Goal: Find specific page/section: Find specific page/section

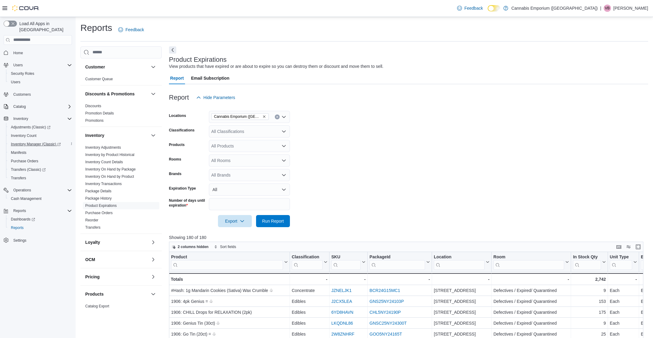
scroll to position [178, 0]
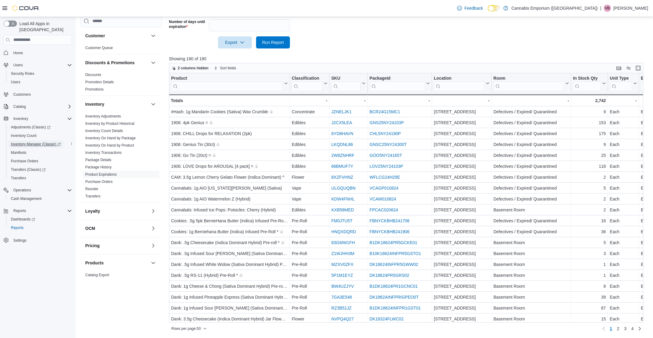
click at [37, 142] on span "Inventory Manager (Classic)" at bounding box center [36, 144] width 50 height 5
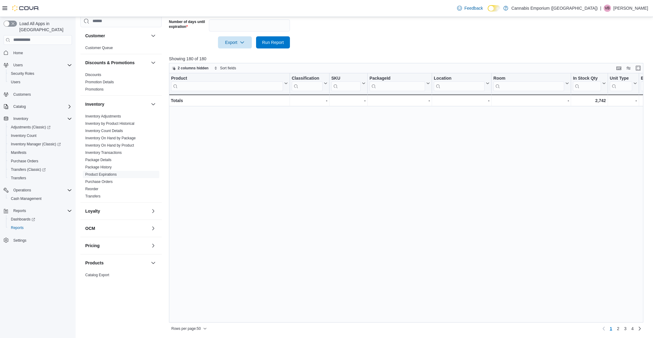
scroll to position [329, 0]
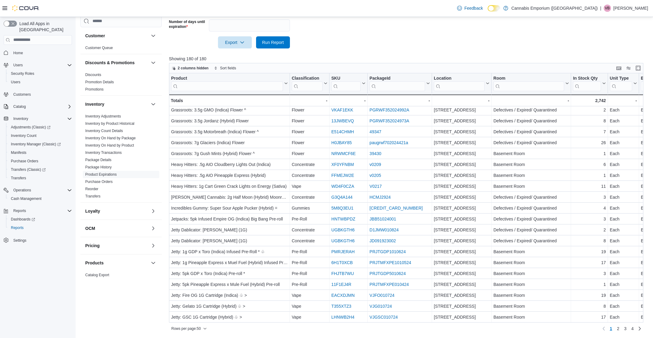
drag, startPoint x: 249, startPoint y: 281, endPoint x: 224, endPoint y: 357, distance: 79.7
click at [618, 328] on span "2" at bounding box center [618, 328] width 2 height 6
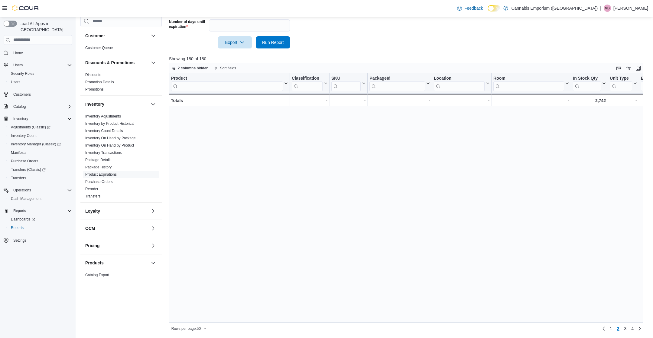
scroll to position [0, 0]
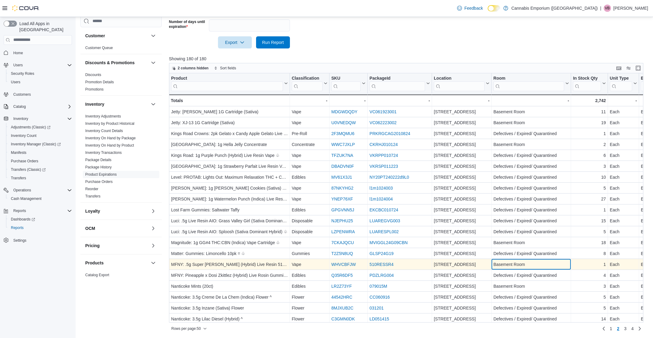
click at [528, 261] on div "Basement Room" at bounding box center [532, 263] width 76 height 7
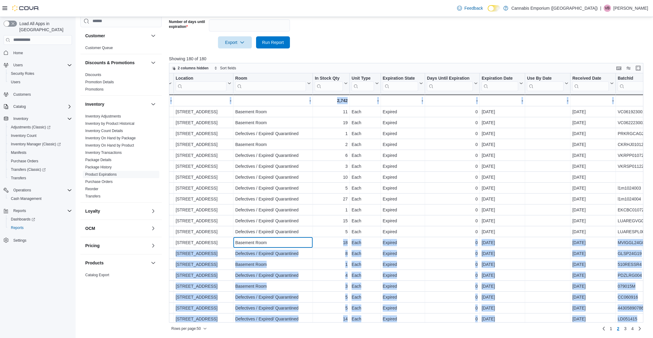
scroll to position [0, 350]
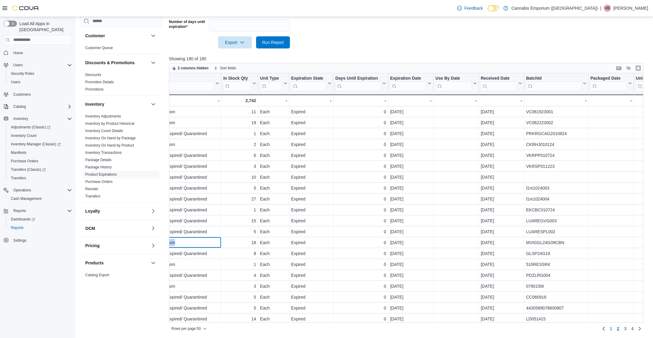
drag, startPoint x: 534, startPoint y: 246, endPoint x: 554, endPoint y: 236, distance: 21.6
click at [554, 237] on div "[STREET_ADDRESS] - Location, column 5, row 63 Basement Room - Room, column 6, r…" at bounding box center [326, 242] width 1015 height 11
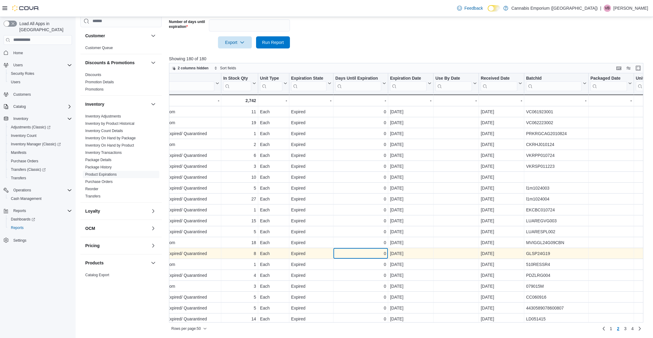
click at [348, 256] on div "0" at bounding box center [360, 253] width 51 height 7
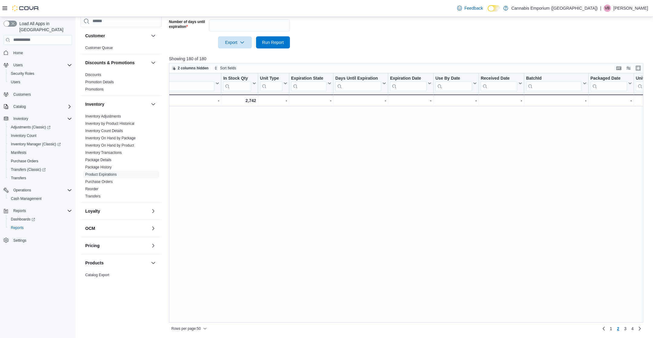
scroll to position [329, 350]
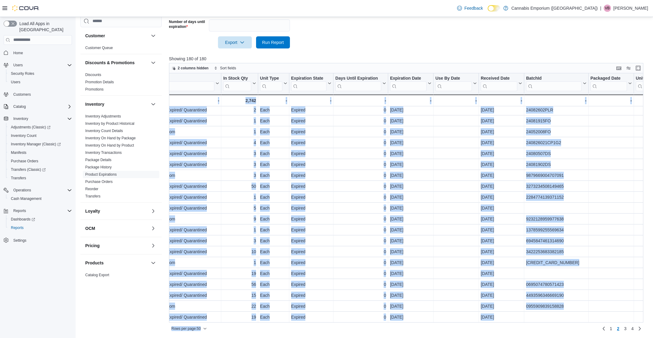
drag, startPoint x: 327, startPoint y: 200, endPoint x: 302, endPoint y: 357, distance: 158.9
click at [625, 326] on span "3" at bounding box center [626, 328] width 2 height 6
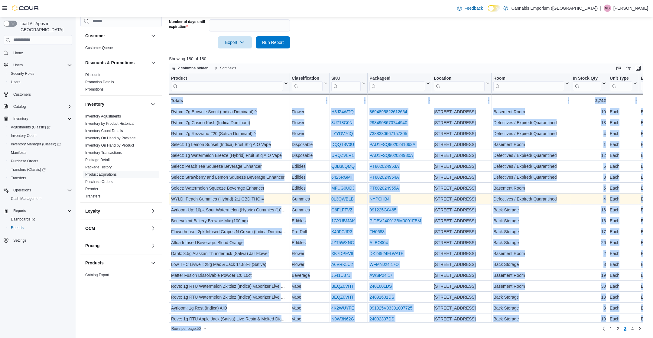
scroll to position [0, 25]
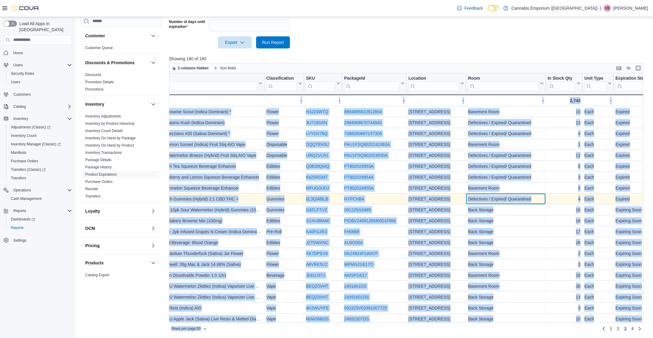
click at [531, 195] on div "Defectives / Expired/ Quarantined" at bounding box center [506, 198] width 76 height 7
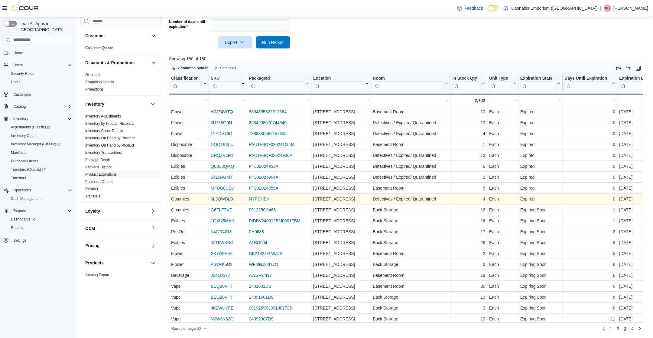
scroll to position [0, 0]
